Goal: Task Accomplishment & Management: Manage account settings

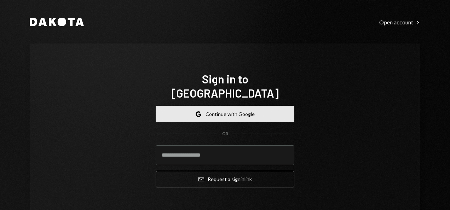
click at [204, 106] on button "Google Continue with Google" at bounding box center [225, 114] width 139 height 17
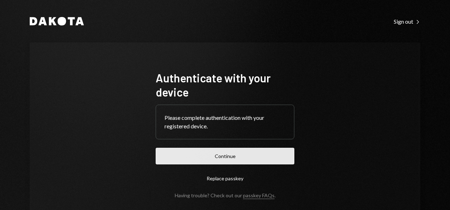
click at [216, 154] on button "Continue" at bounding box center [225, 156] width 139 height 17
